Goal: Obtain resource: Download file/media

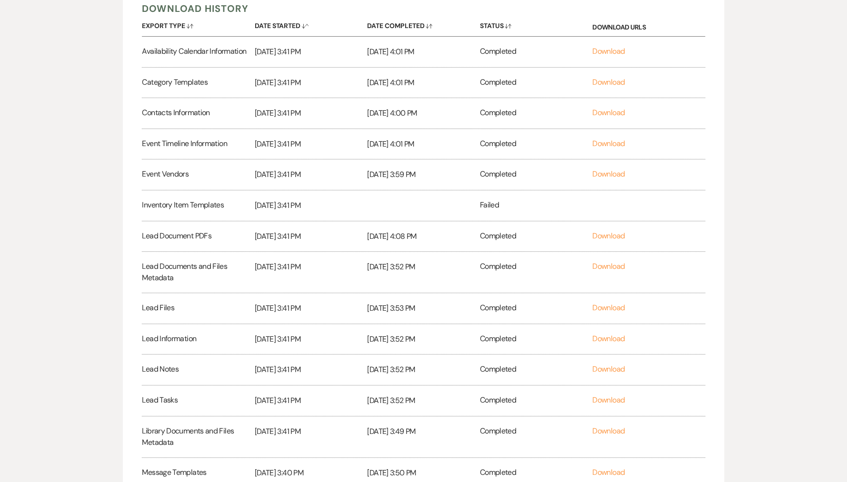
scroll to position [551, 0]
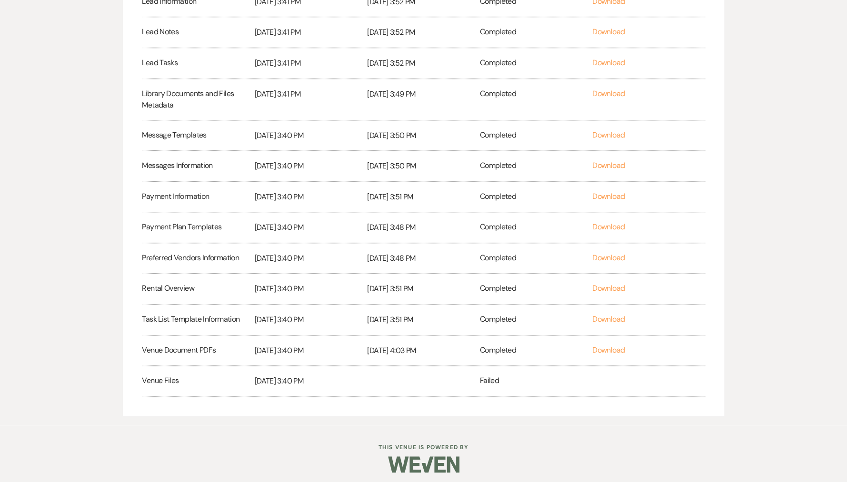
click at [174, 379] on div "Venue Files" at bounding box center [198, 381] width 112 height 30
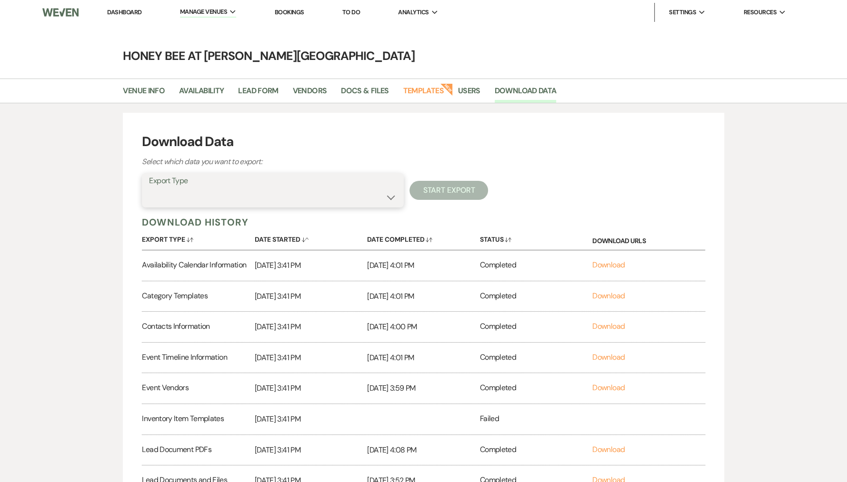
click at [314, 200] on select "Availability Calendar Information Category Templates Contacts Information Event…" at bounding box center [273, 197] width 248 height 19
select select "venueFilesZip"
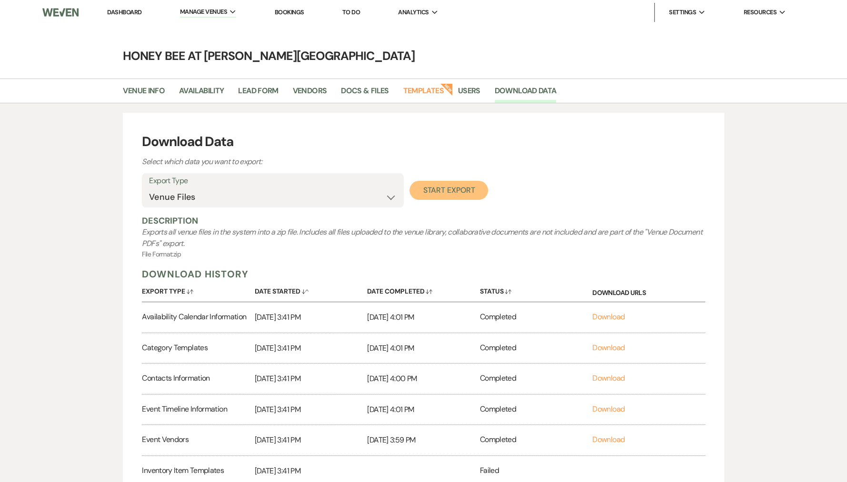
click at [449, 190] on button "Start Export" at bounding box center [448, 190] width 79 height 19
select select
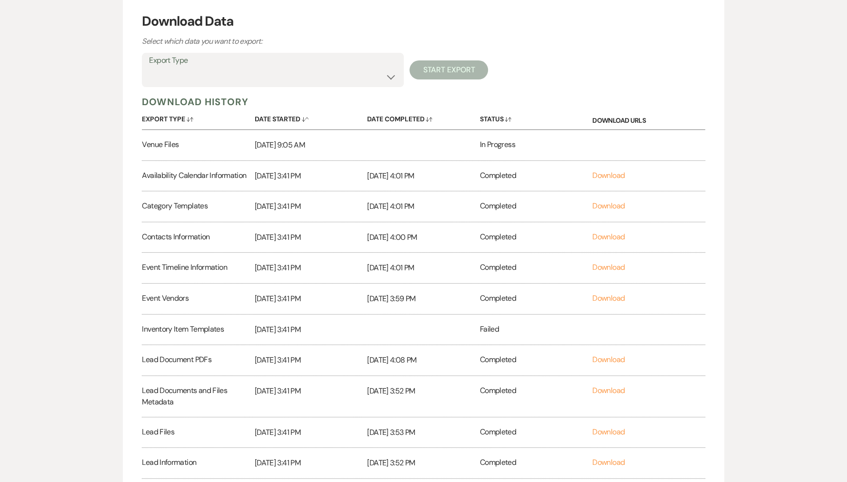
scroll to position [105, 0]
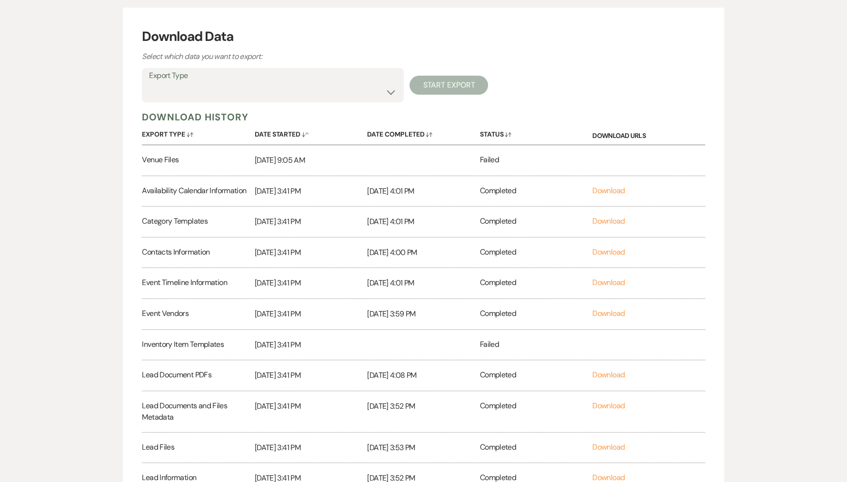
click at [370, 80] on label "Export Type" at bounding box center [273, 76] width 248 height 14
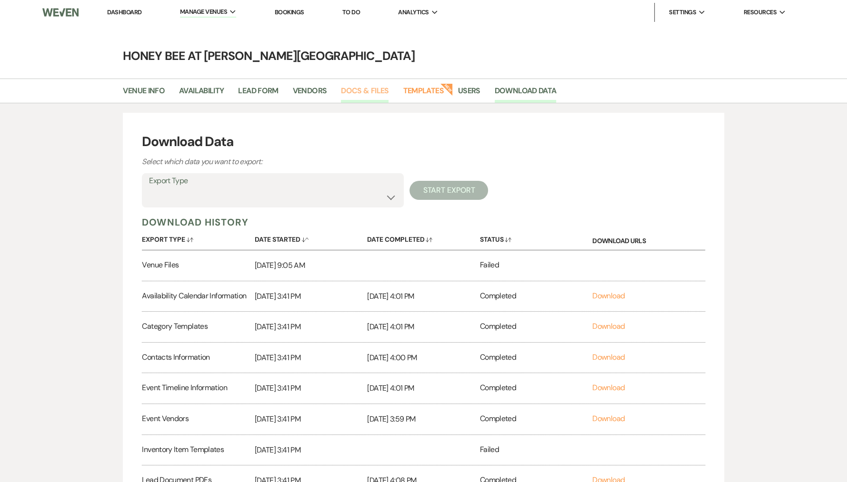
click at [353, 92] on link "Docs & Files" at bounding box center [365, 94] width 48 height 18
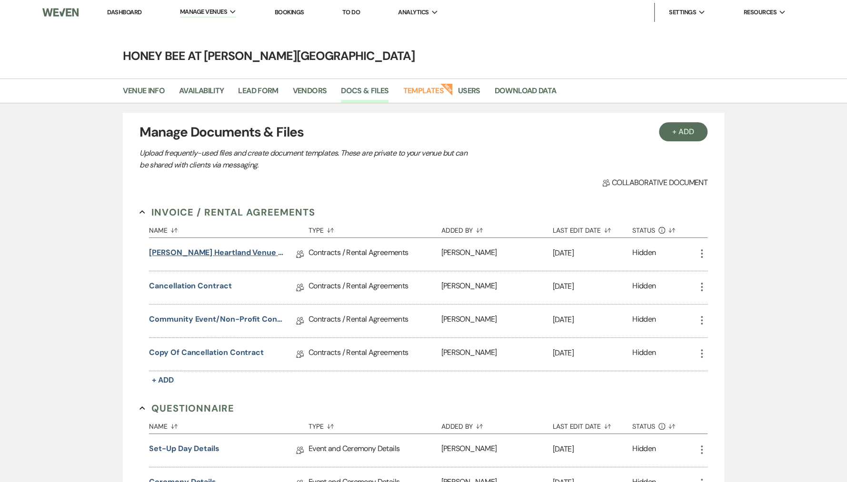
click at [229, 249] on link "[PERSON_NAME] Heartland Venue Agreement - Honey Bee" at bounding box center [217, 254] width 136 height 15
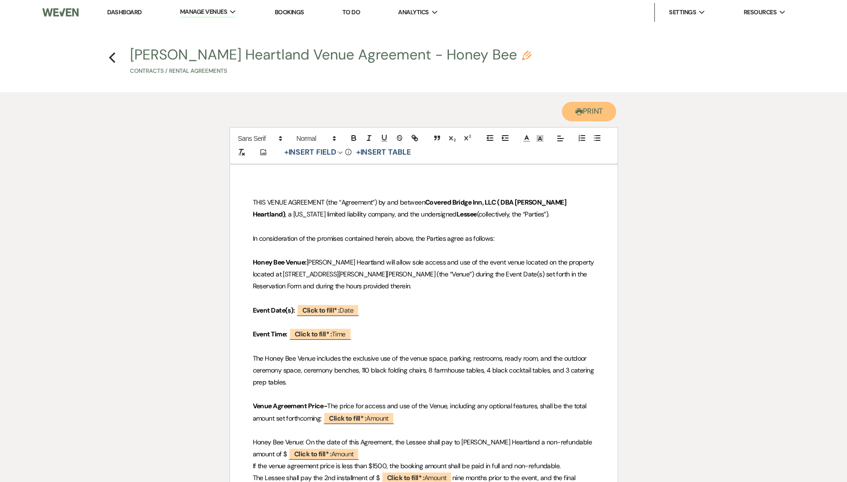
click at [599, 115] on button "Printer Print" at bounding box center [589, 112] width 55 height 20
click at [113, 57] on icon "Previous" at bounding box center [112, 57] width 7 height 11
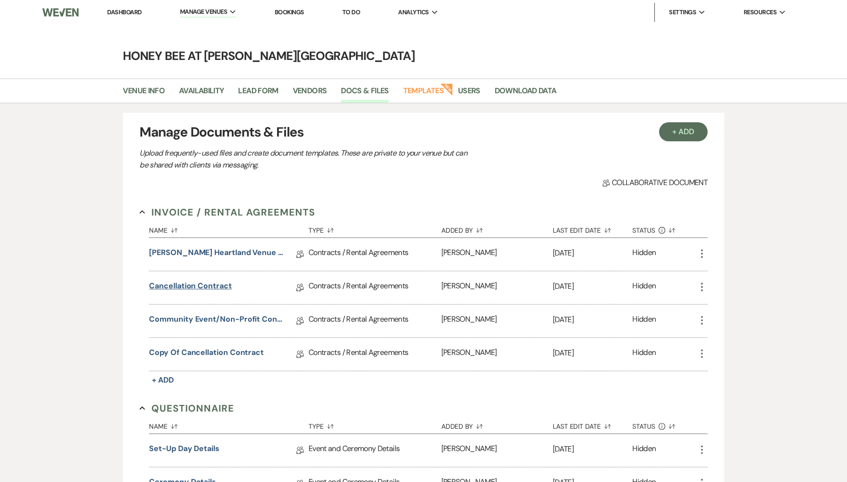
click at [204, 289] on link "Cancellation Contract" at bounding box center [190, 287] width 82 height 15
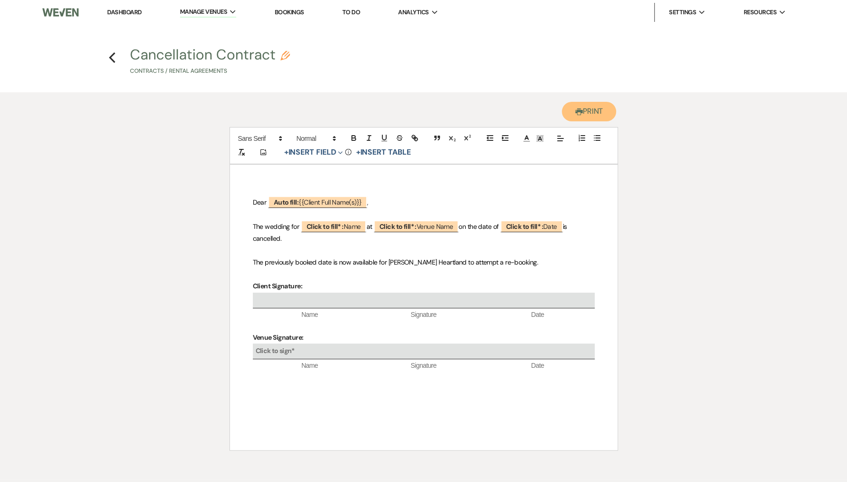
click at [590, 112] on button "Printer Print" at bounding box center [589, 112] width 55 height 20
click at [112, 55] on use "button" at bounding box center [112, 57] width 6 height 10
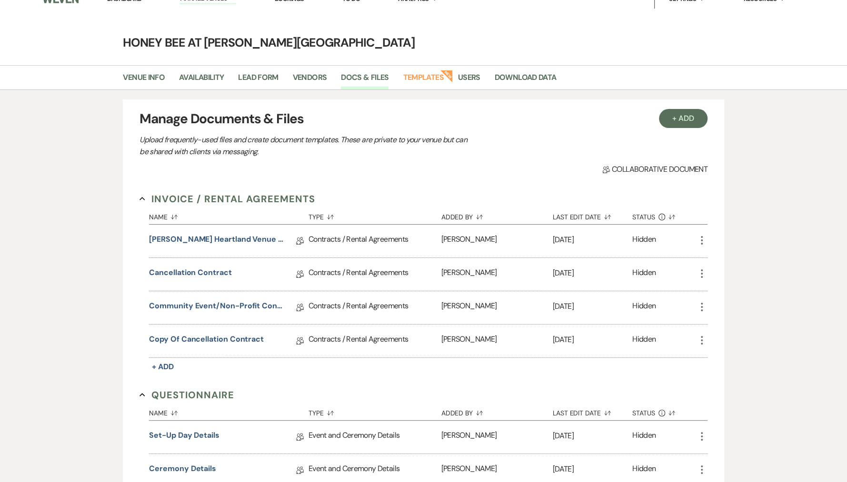
scroll to position [20, 0]
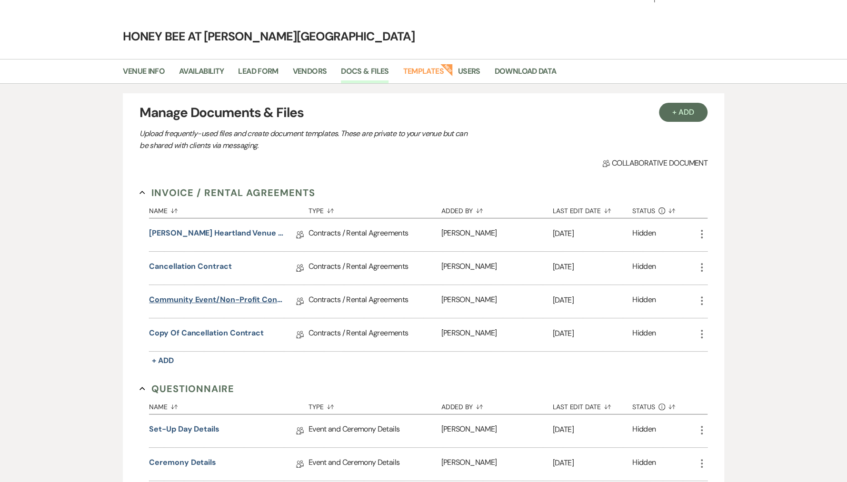
click at [241, 298] on link "Community Event/Non-Profit Contract" at bounding box center [217, 301] width 136 height 15
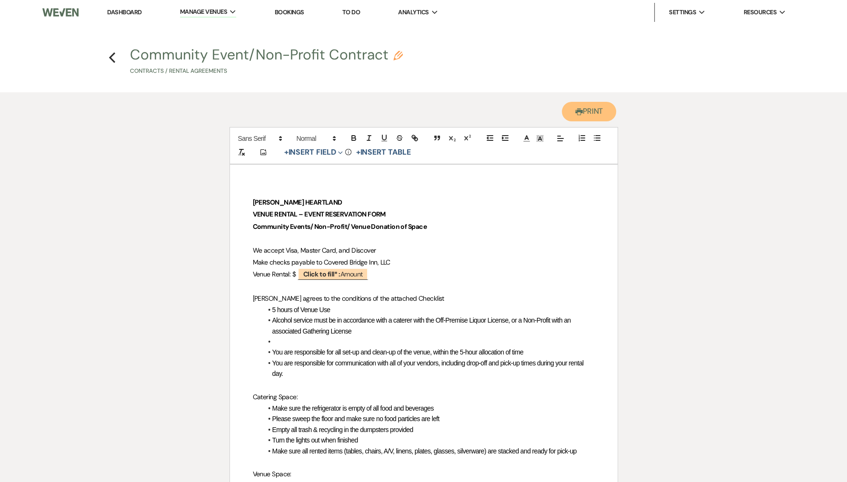
click at [598, 106] on button "Printer Print" at bounding box center [589, 112] width 55 height 20
click at [115, 55] on icon "Previous" at bounding box center [112, 57] width 7 height 11
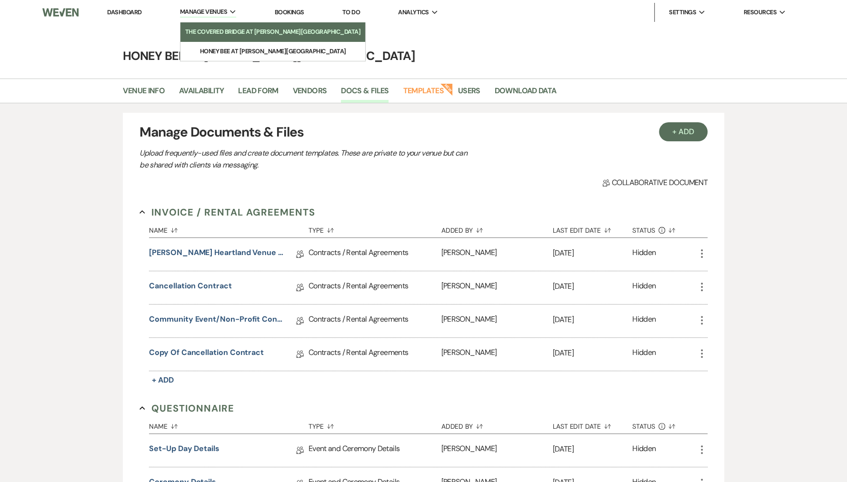
click at [212, 34] on li "The Covered Bridge at [PERSON_NAME][GEOGRAPHIC_DATA]" at bounding box center [272, 32] width 175 height 10
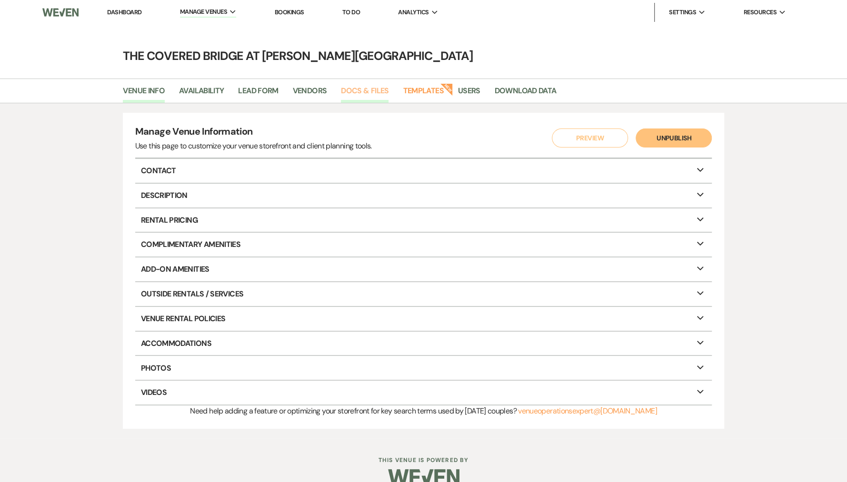
click at [358, 92] on link "Docs & Files" at bounding box center [365, 94] width 48 height 18
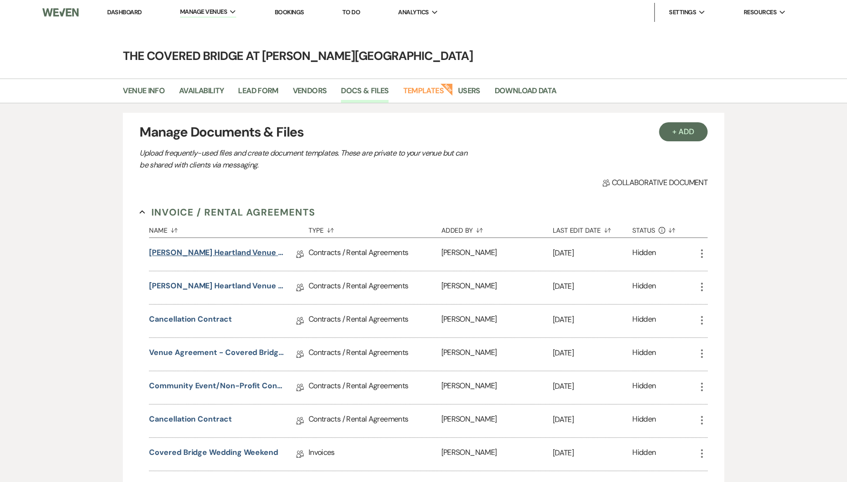
click at [236, 250] on link "[PERSON_NAME] Heartland Venue Agreement - [GEOGRAPHIC_DATA]" at bounding box center [217, 254] width 136 height 15
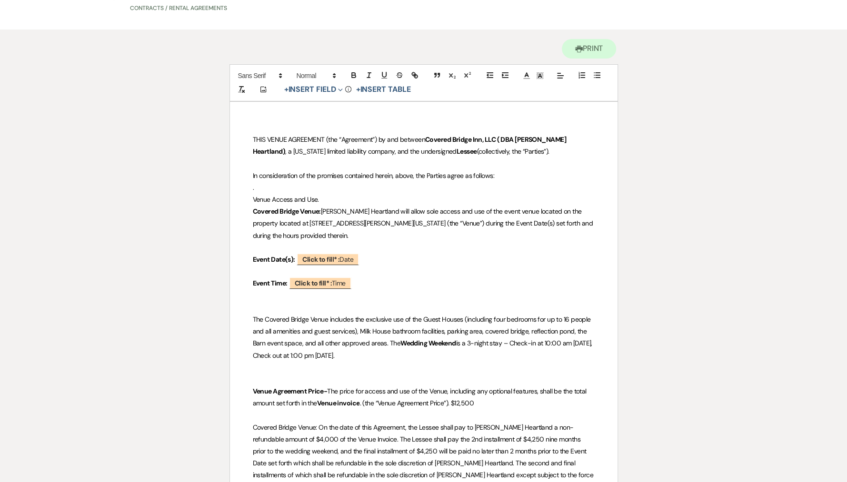
scroll to position [64, 0]
click at [470, 395] on p "Venue Agreement Price- The price for access and use of the Venue, including any…" at bounding box center [424, 397] width 342 height 24
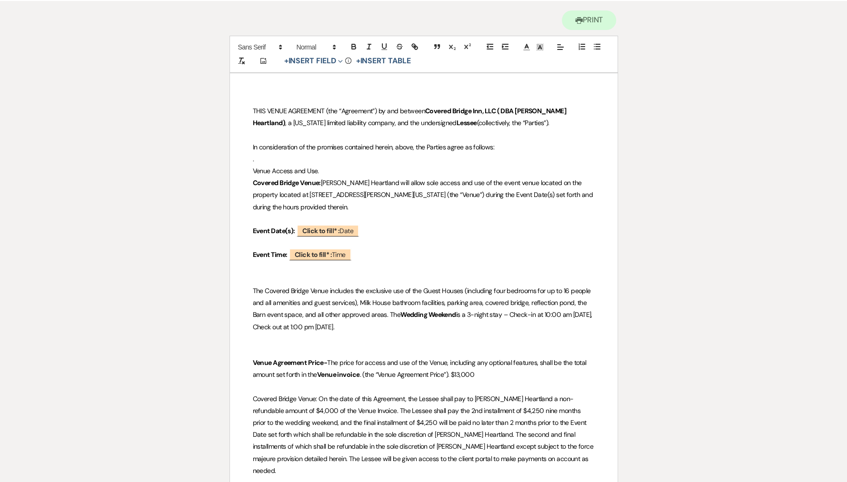
scroll to position [105, 0]
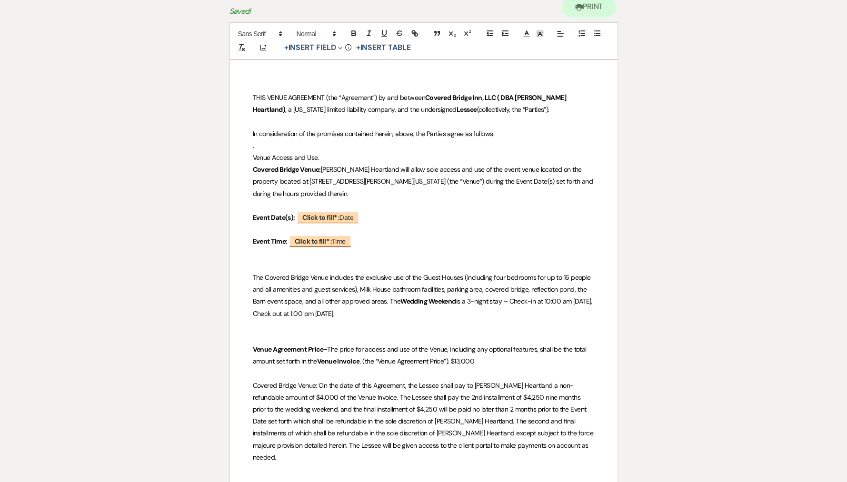
click at [501, 396] on span "Covered Bridge Venue: On the date of this Agreement, the Lessee shall pay to [P…" at bounding box center [424, 421] width 342 height 80
click at [398, 409] on span "Covered Bridge Venue: On the date of this Agreement, the Lessee shall pay to [P…" at bounding box center [424, 421] width 342 height 80
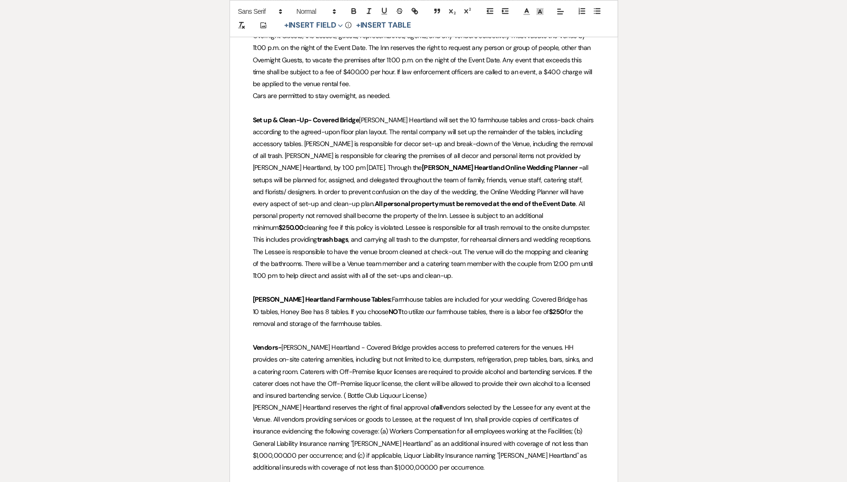
scroll to position [0, 0]
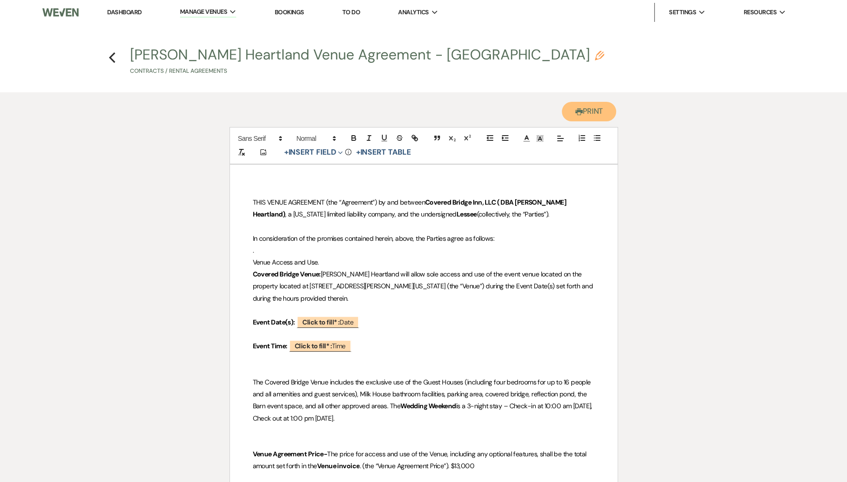
click at [585, 113] on button "Printer Print" at bounding box center [589, 112] width 55 height 20
click at [587, 114] on button "Printer Print" at bounding box center [589, 112] width 55 height 20
click at [115, 56] on icon "Previous" at bounding box center [112, 57] width 7 height 11
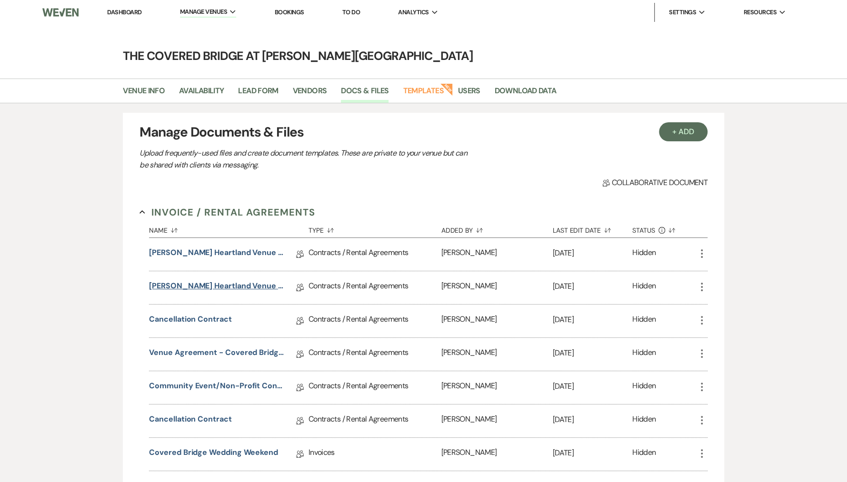
click at [238, 282] on link "[PERSON_NAME] Heartland Venue Agreement - Honey Bee" at bounding box center [217, 287] width 136 height 15
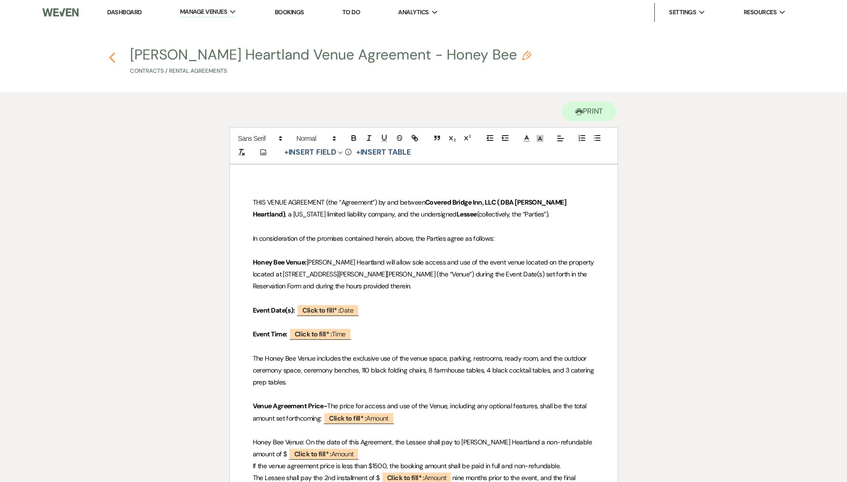
click at [114, 54] on use "button" at bounding box center [112, 57] width 6 height 10
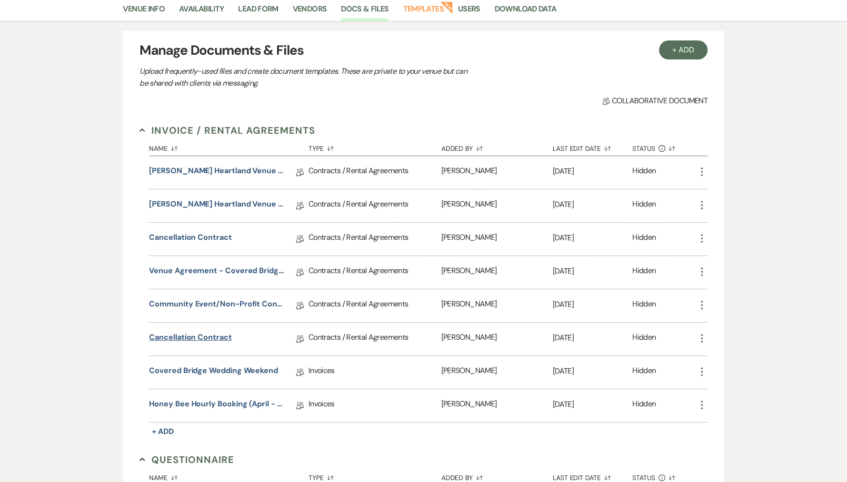
scroll to position [84, 0]
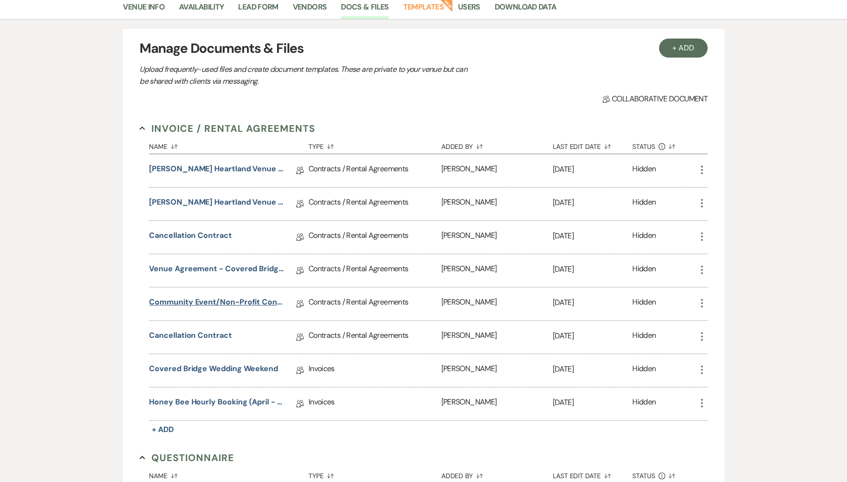
click at [225, 299] on link "Community Event/Non-Profit Contract" at bounding box center [217, 304] width 136 height 15
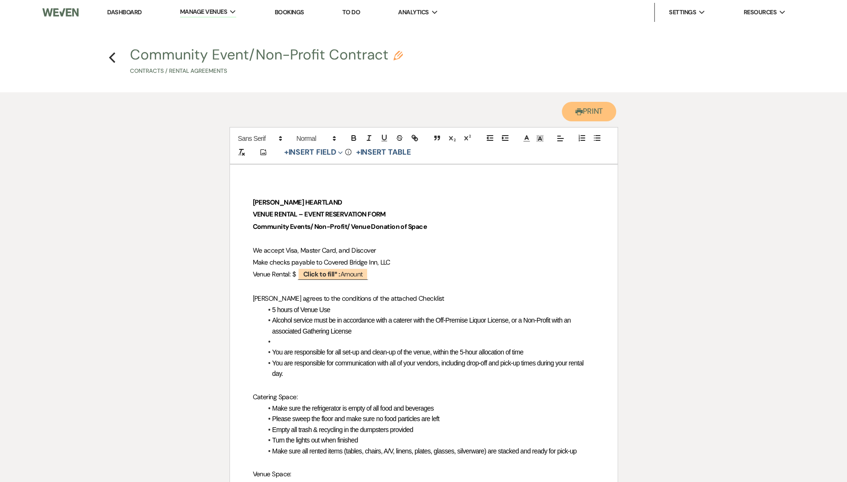
click at [583, 119] on button "Printer Print" at bounding box center [589, 112] width 55 height 20
click at [112, 53] on icon "Previous" at bounding box center [112, 57] width 7 height 11
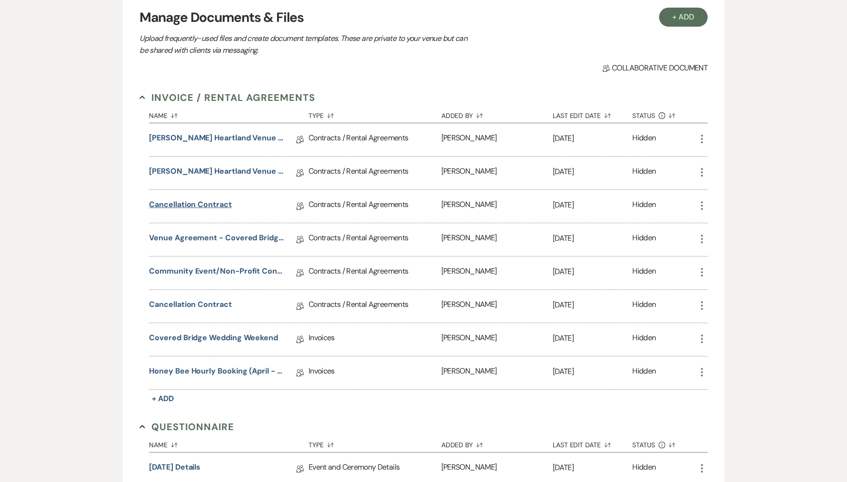
scroll to position [116, 0]
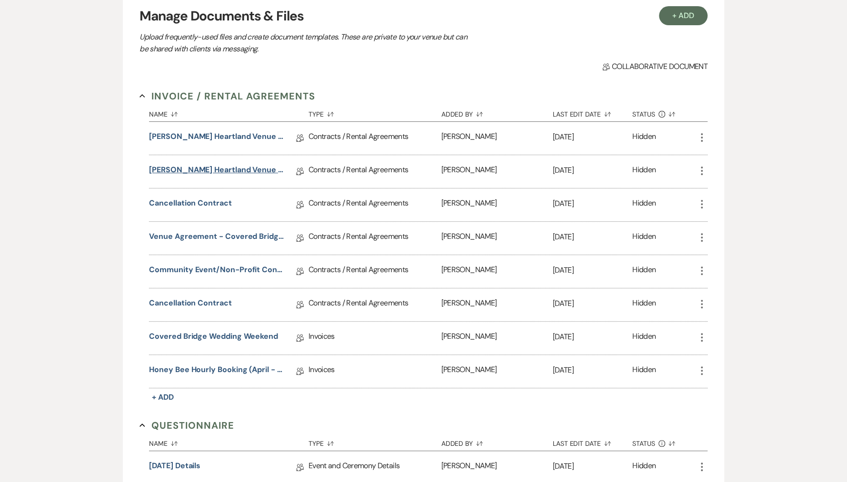
click at [240, 168] on link "[PERSON_NAME] Heartland Venue Agreement - Honey Bee" at bounding box center [217, 171] width 136 height 15
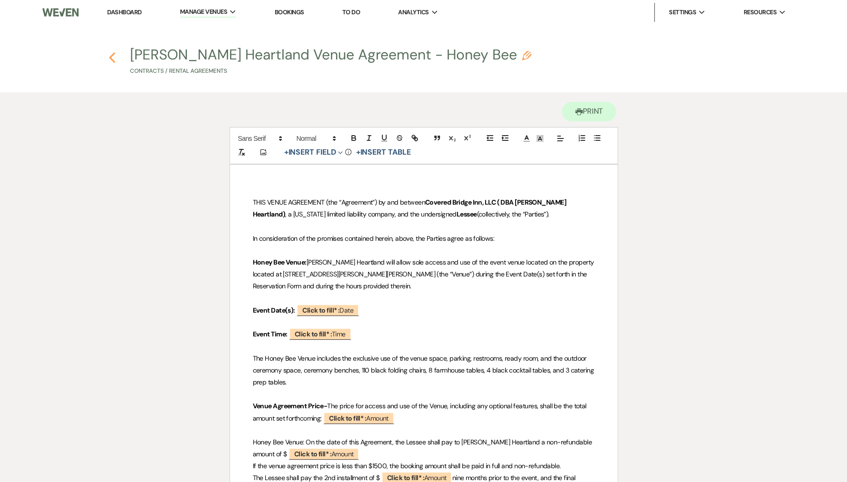
click at [115, 62] on icon "Previous" at bounding box center [112, 57] width 7 height 11
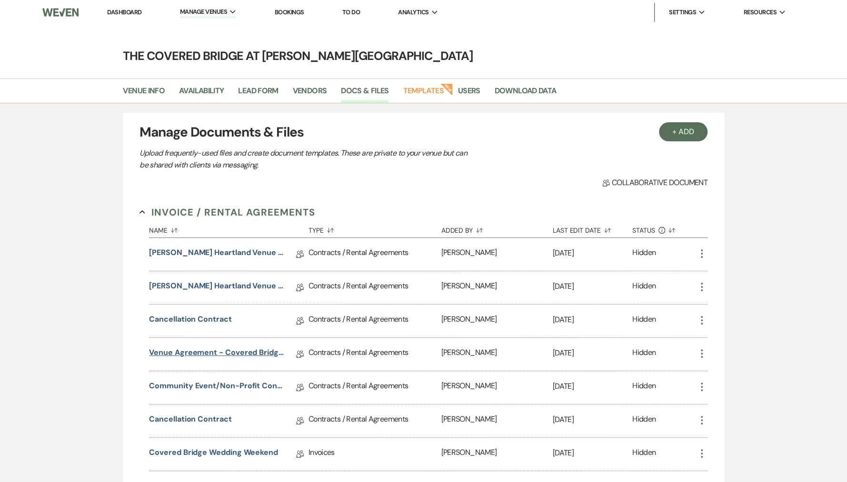
click at [238, 347] on link "Venue Agreement - Covered Bridge - One Day Rental" at bounding box center [217, 354] width 136 height 15
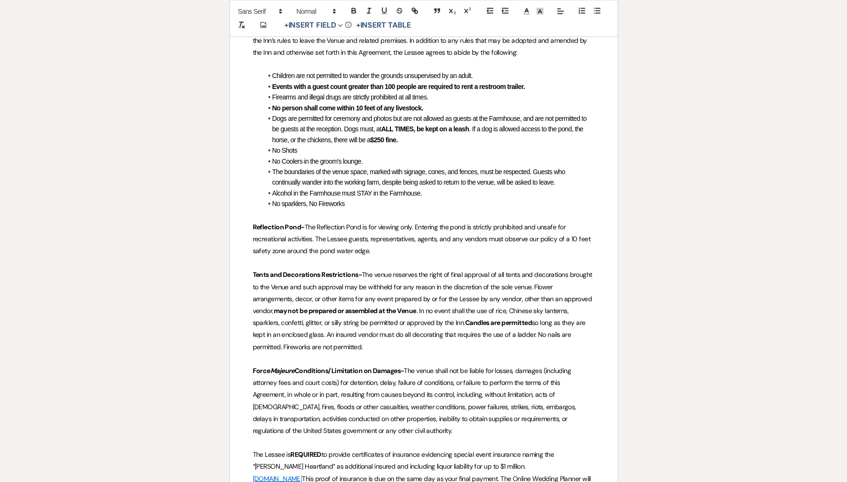
scroll to position [1517, 0]
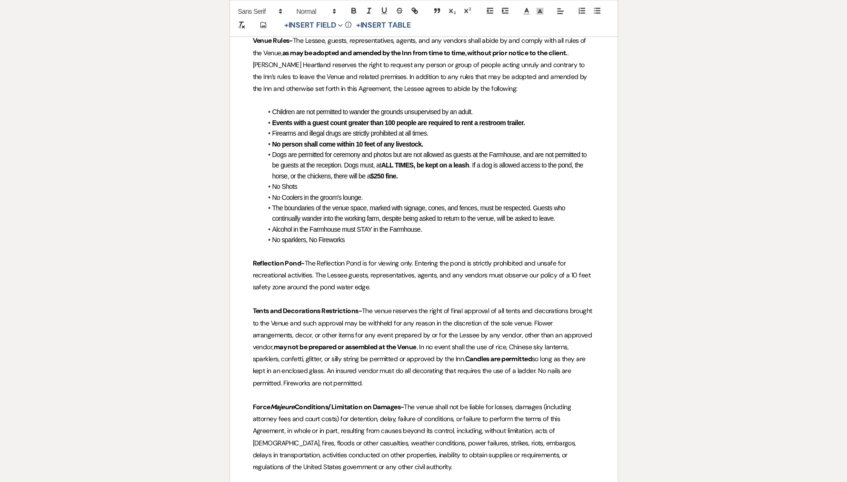
click at [473, 119] on strong "Events with a guest count greater than 100 people are required to rent a restro…" at bounding box center [398, 123] width 253 height 8
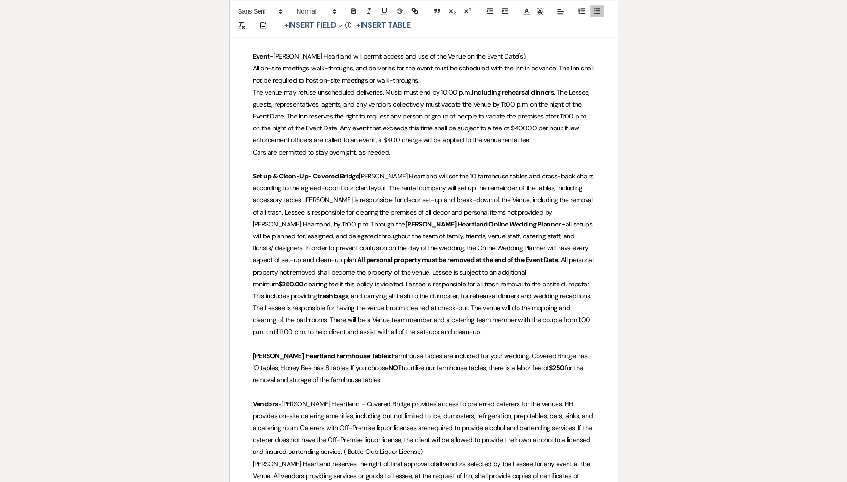
scroll to position [0, 0]
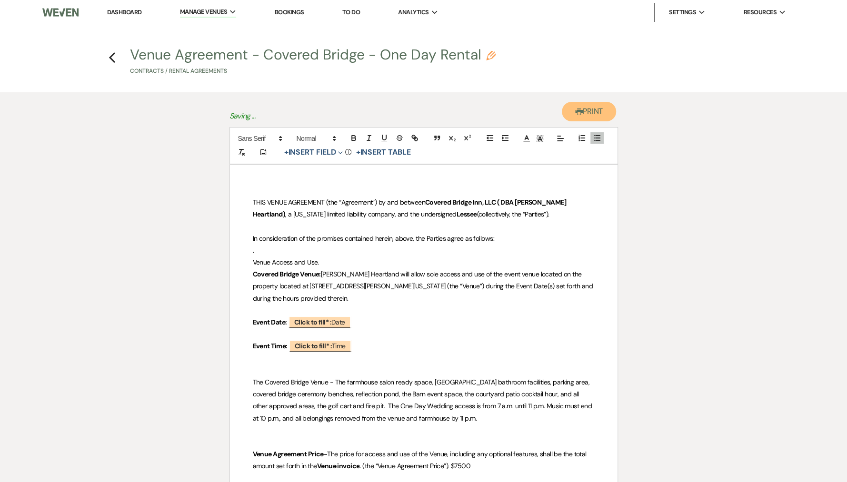
click at [594, 117] on button "Printer Print" at bounding box center [589, 112] width 55 height 20
